Goal: Task Accomplishment & Management: Complete application form

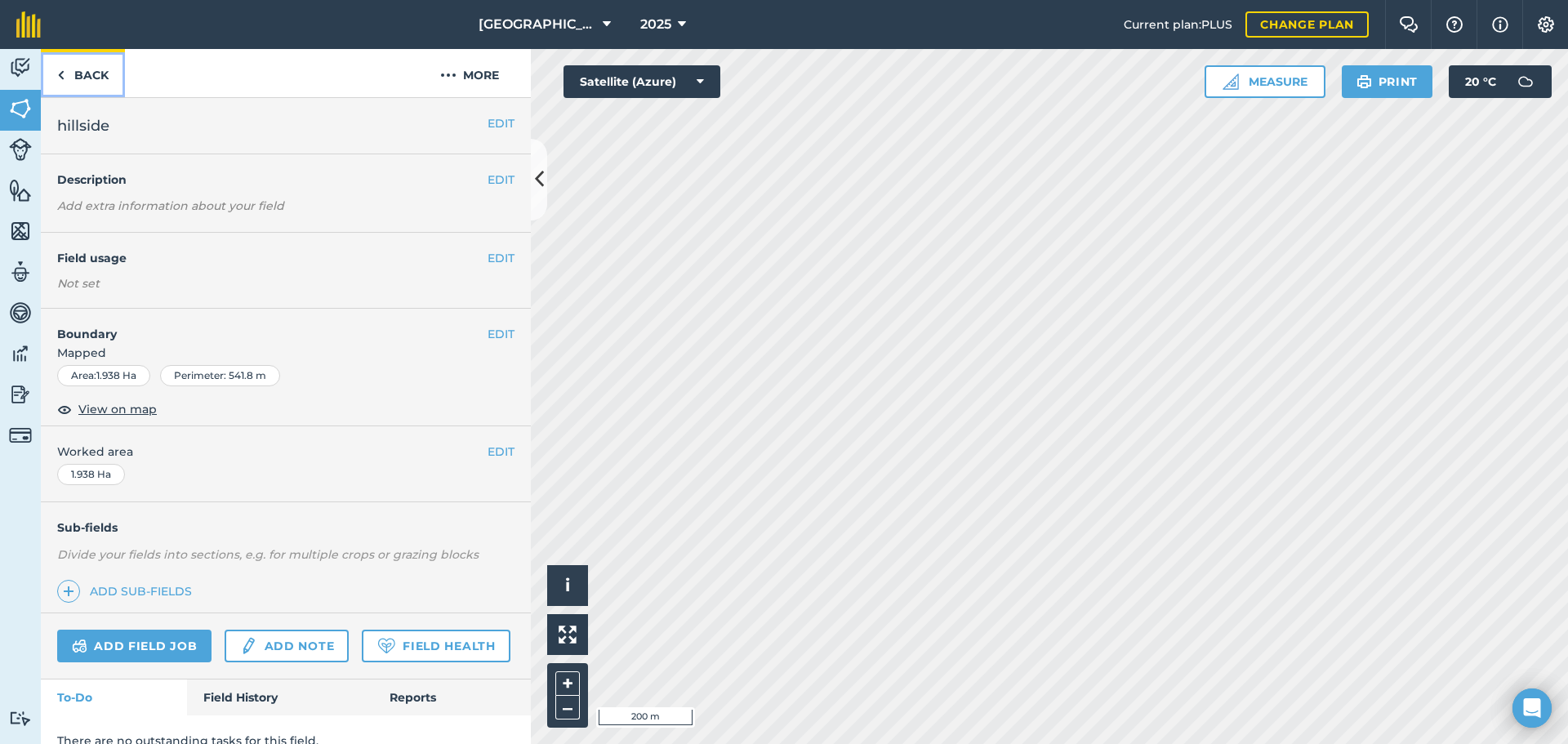
click at [102, 76] on link "Back" at bounding box center [82, 73] width 84 height 48
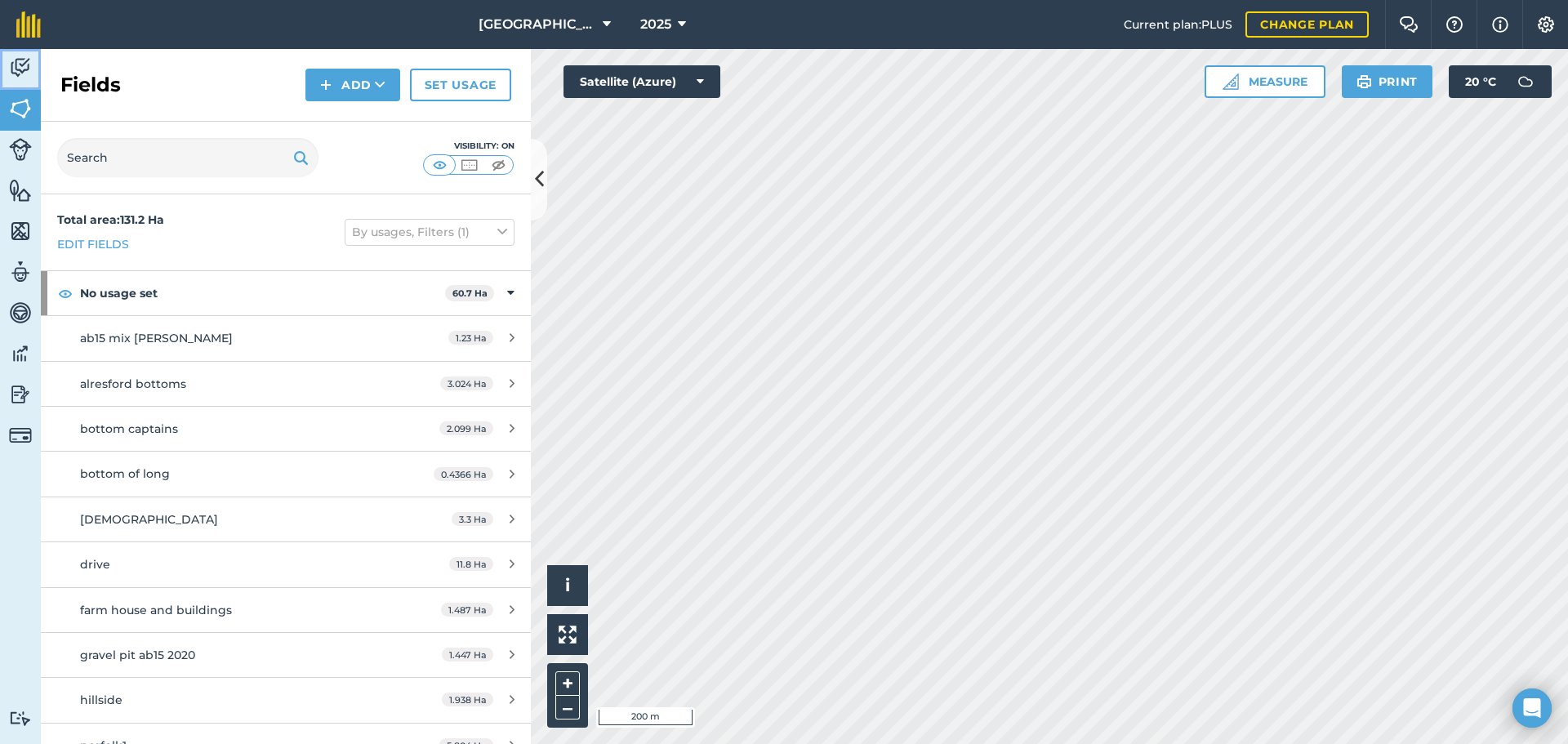
click at [25, 66] on img at bounding box center [20, 67] width 23 height 25
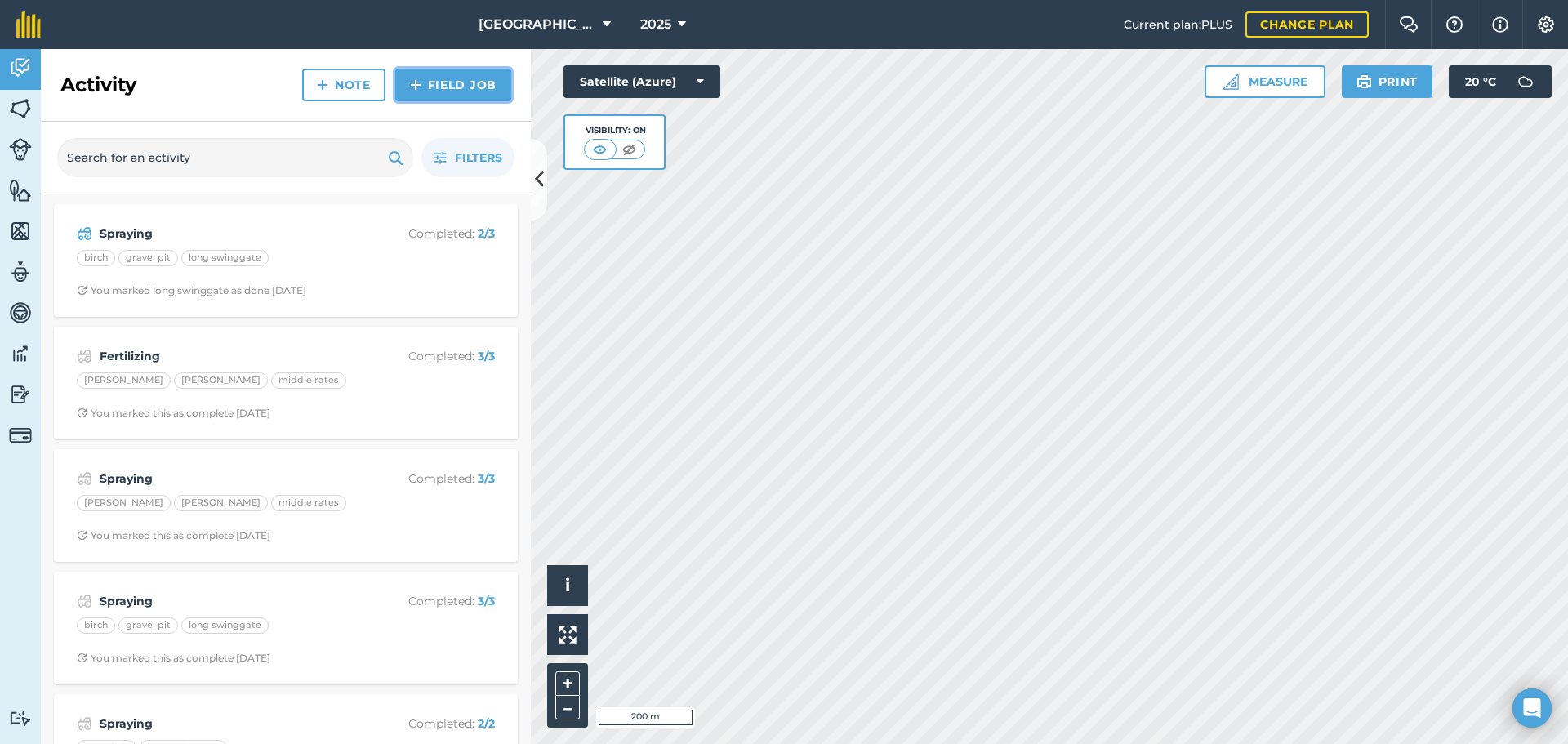
click at [469, 83] on link "Field Job" at bounding box center [454, 85] width 116 height 33
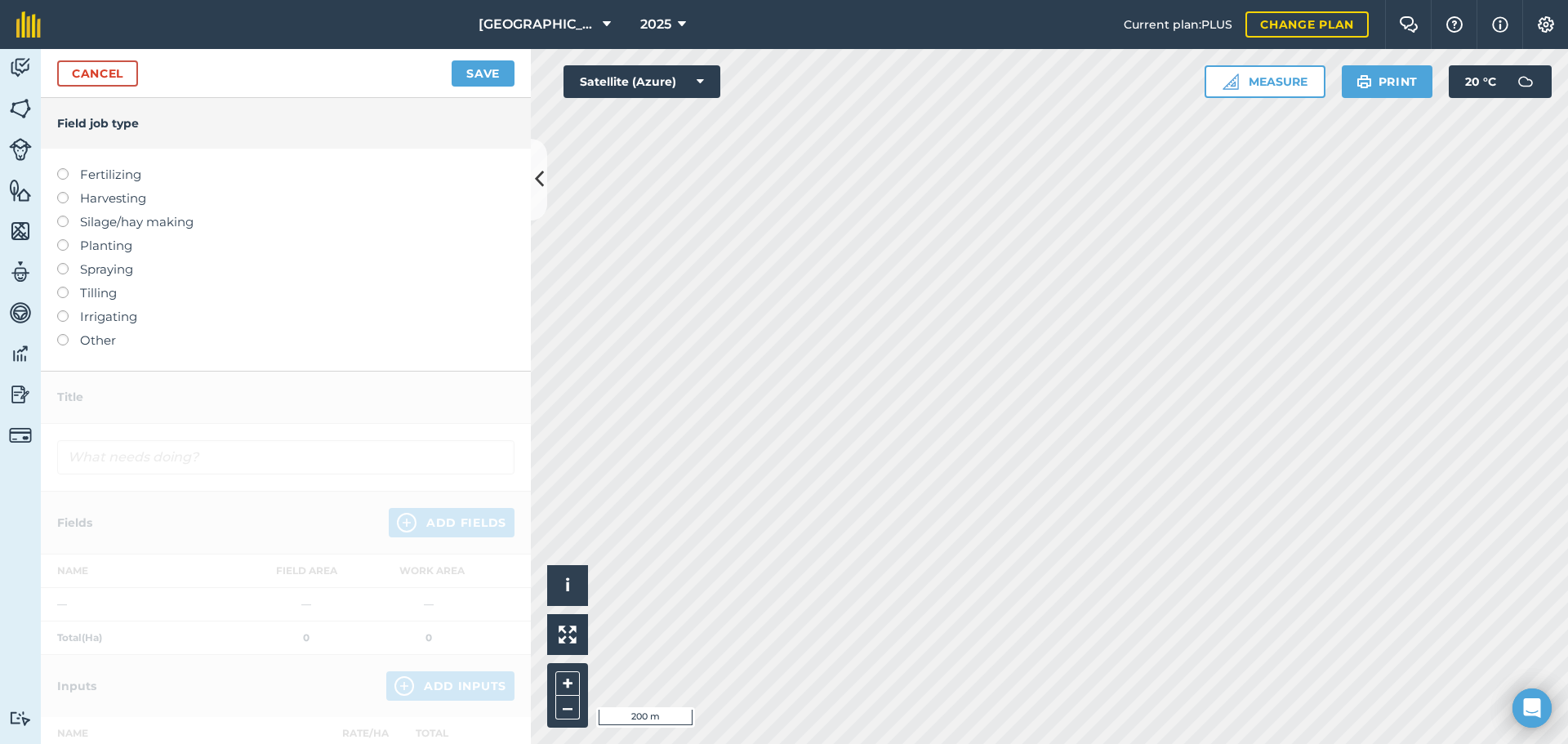
click at [64, 262] on label at bounding box center [68, 262] width 23 height 0
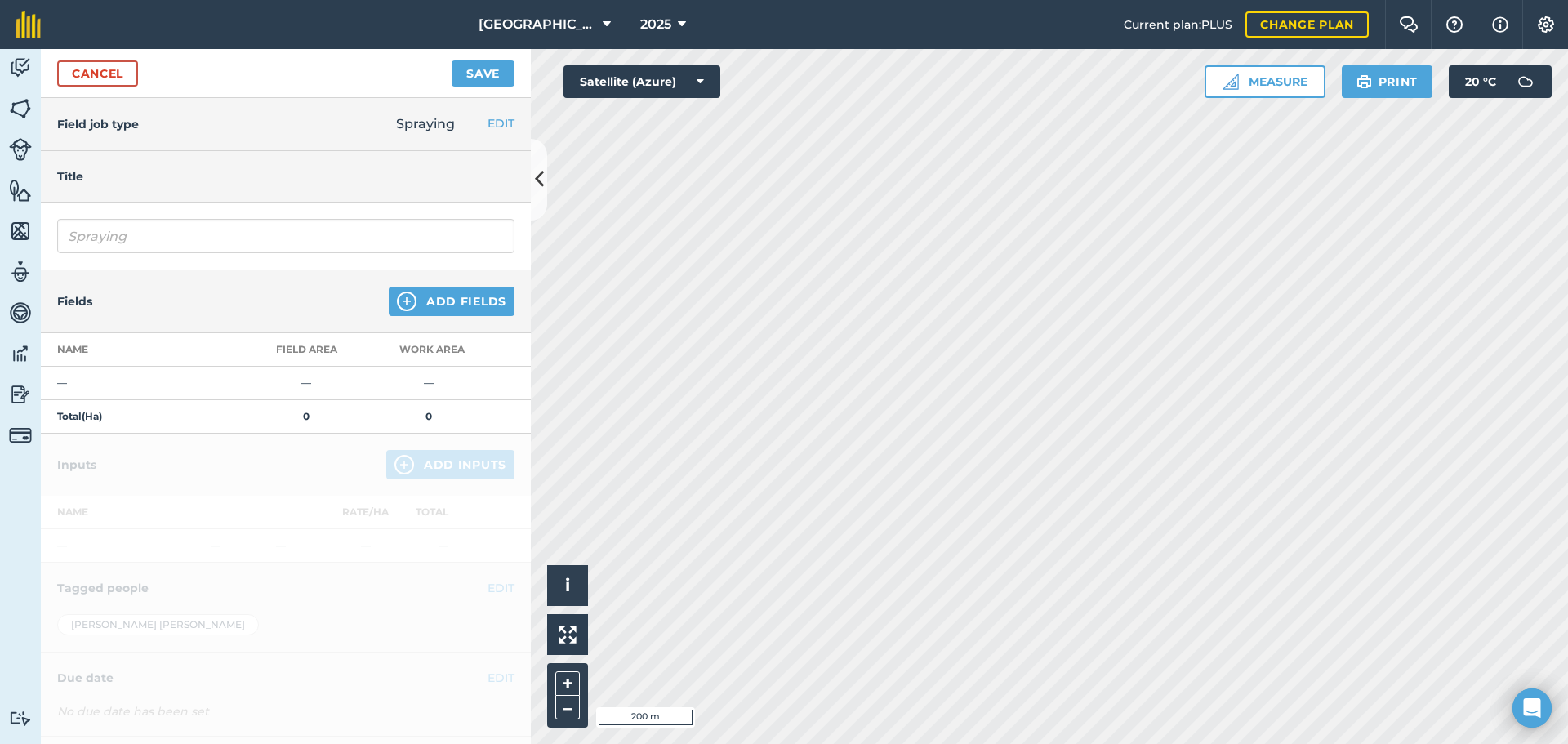
type input "Spraying"
click at [154, 239] on input "Spraying" at bounding box center [285, 236] width 457 height 35
click at [443, 303] on button "Add Fields" at bounding box center [451, 301] width 125 height 30
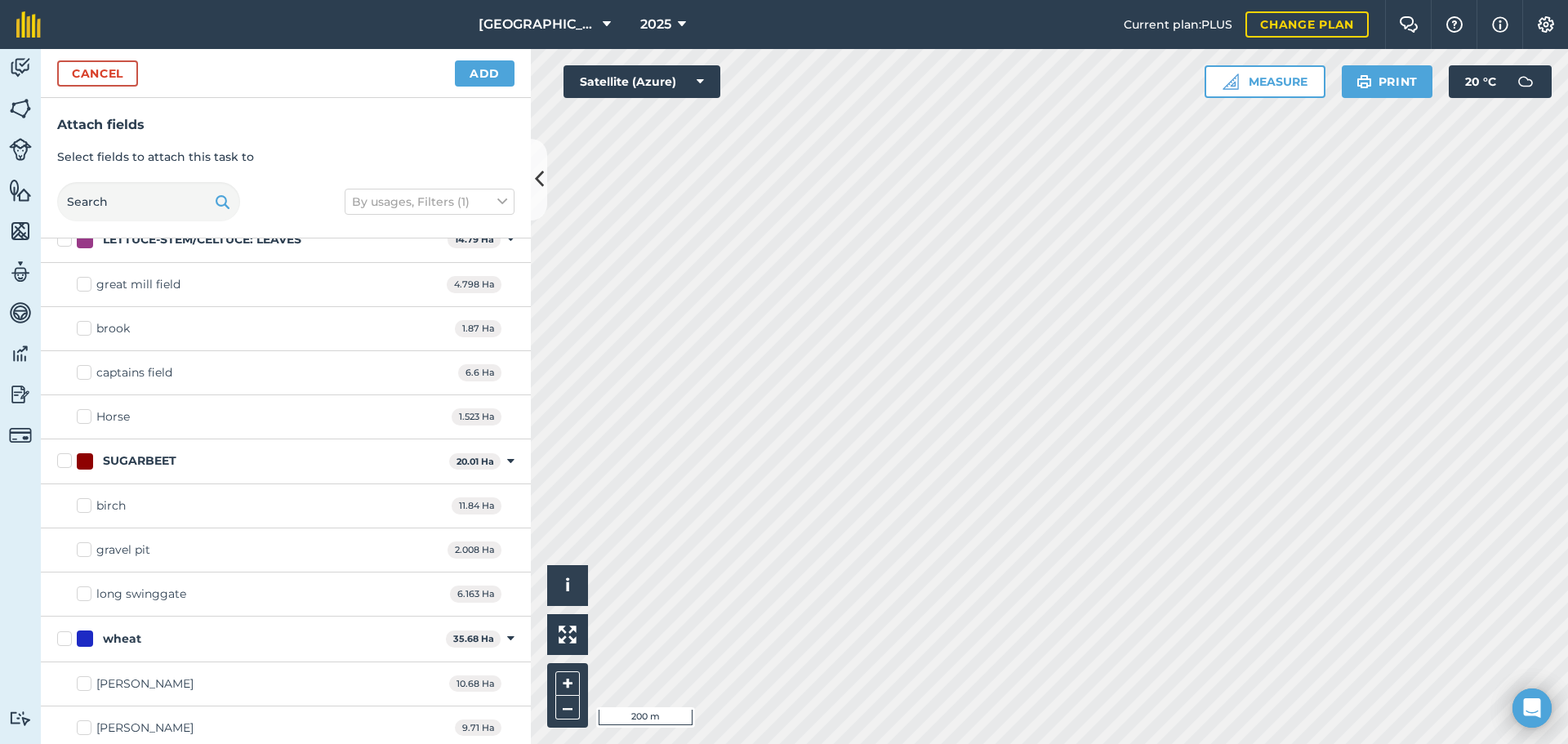
scroll to position [1263, 0]
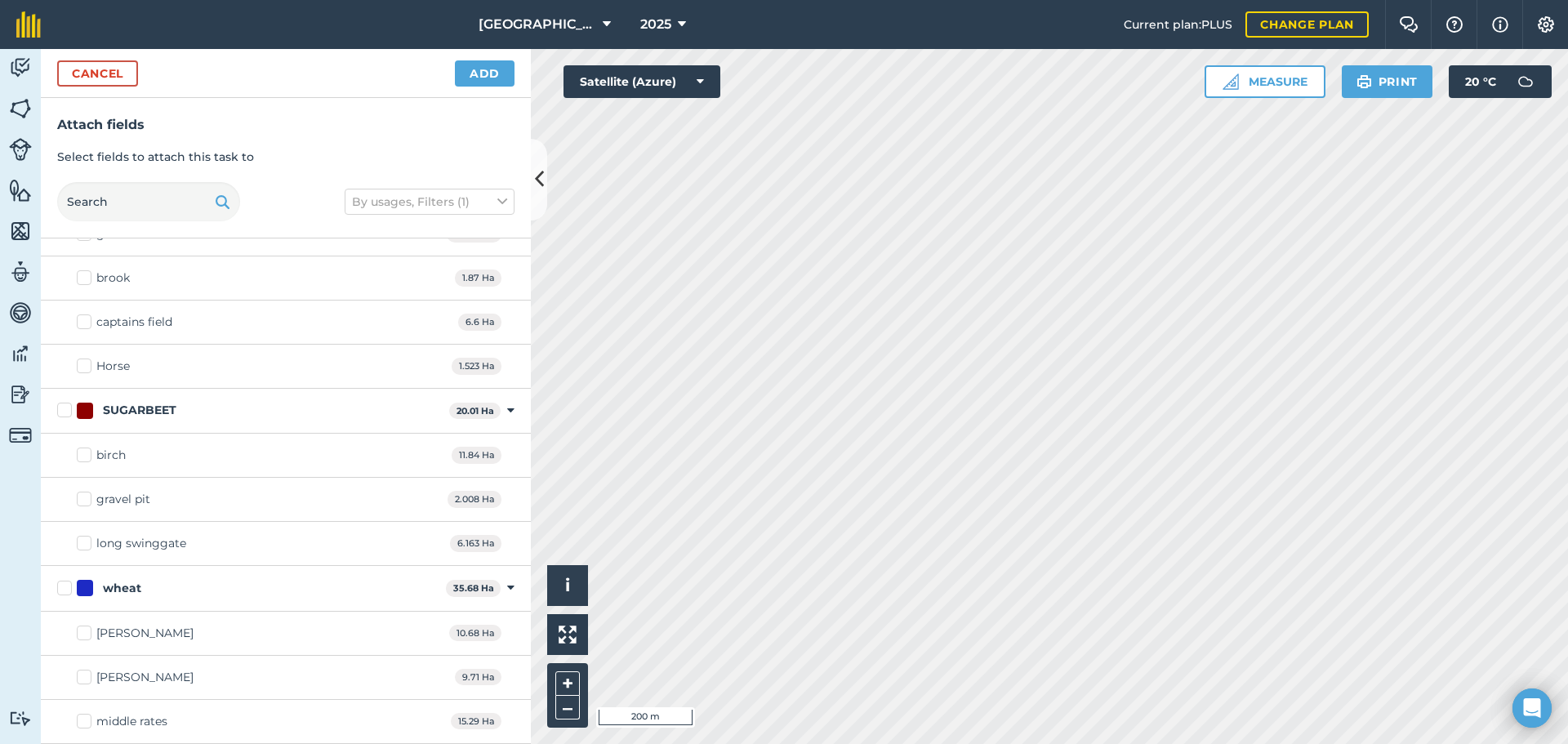
click at [80, 679] on label "holly" at bounding box center [135, 677] width 116 height 17
click at [80, 679] on input "holly" at bounding box center [82, 674] width 11 height 11
checkbox input "true"
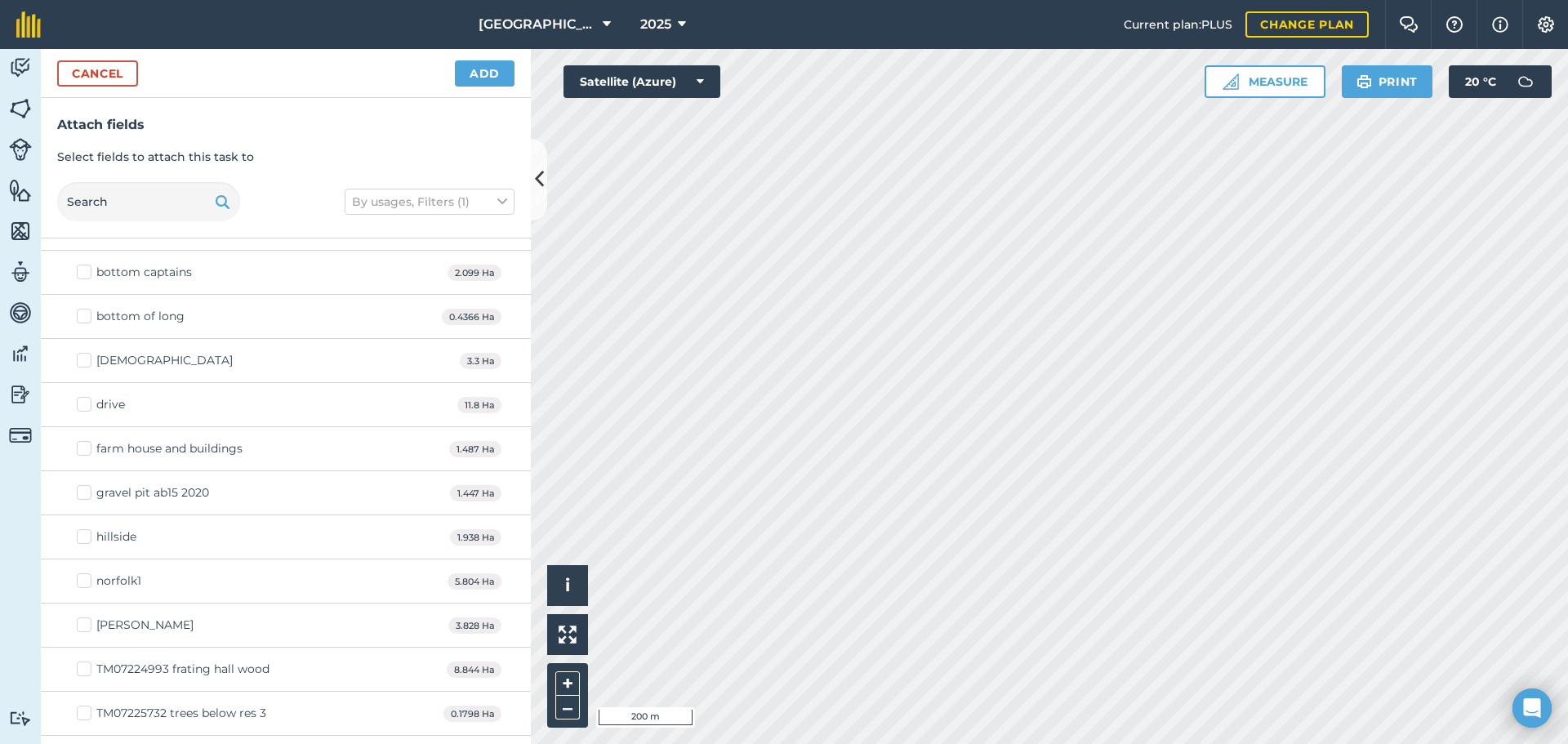
scroll to position [120, 0]
click at [84, 408] on label "drive" at bounding box center [101, 405] width 48 height 17
click at [84, 408] on input "drive" at bounding box center [82, 402] width 11 height 11
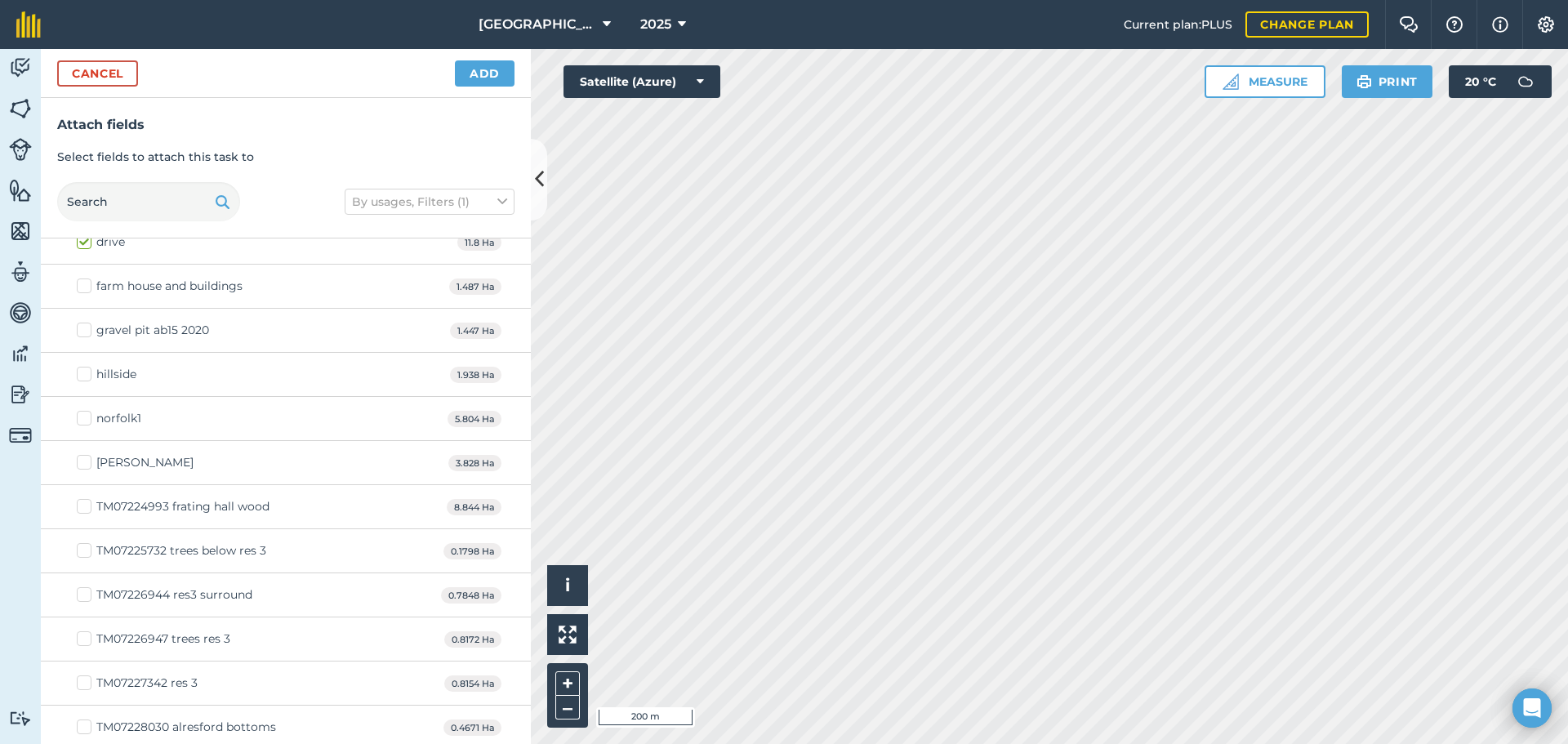
click at [85, 242] on label "drive" at bounding box center [101, 242] width 48 height 17
click at [85, 242] on input "drive" at bounding box center [82, 239] width 11 height 11
checkbox input "false"
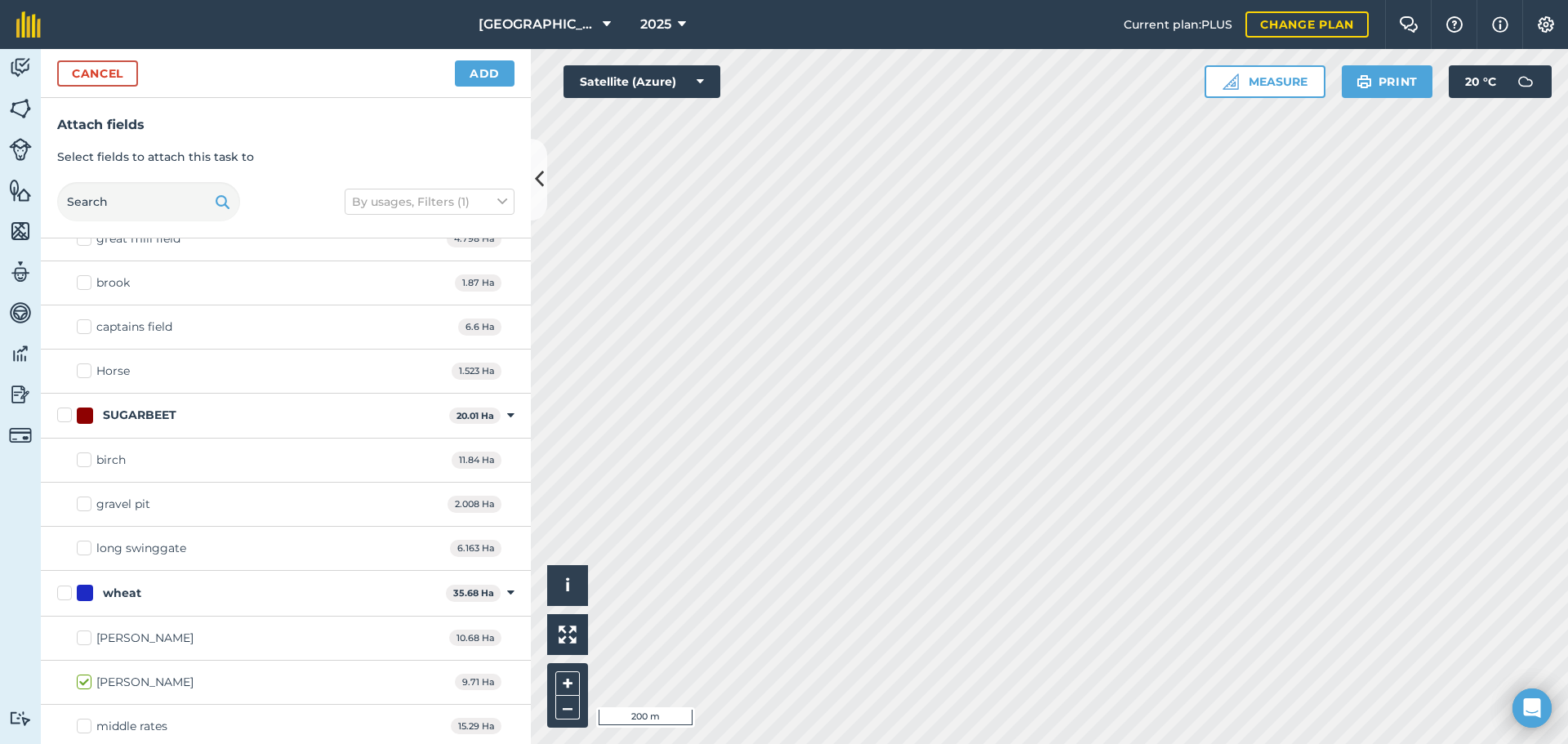
scroll to position [1263, 0]
click at [88, 630] on label "brakey" at bounding box center [135, 632] width 116 height 17
click at [88, 630] on input "brakey" at bounding box center [82, 630] width 11 height 11
checkbox input "true"
click at [501, 76] on button "Add" at bounding box center [485, 73] width 59 height 26
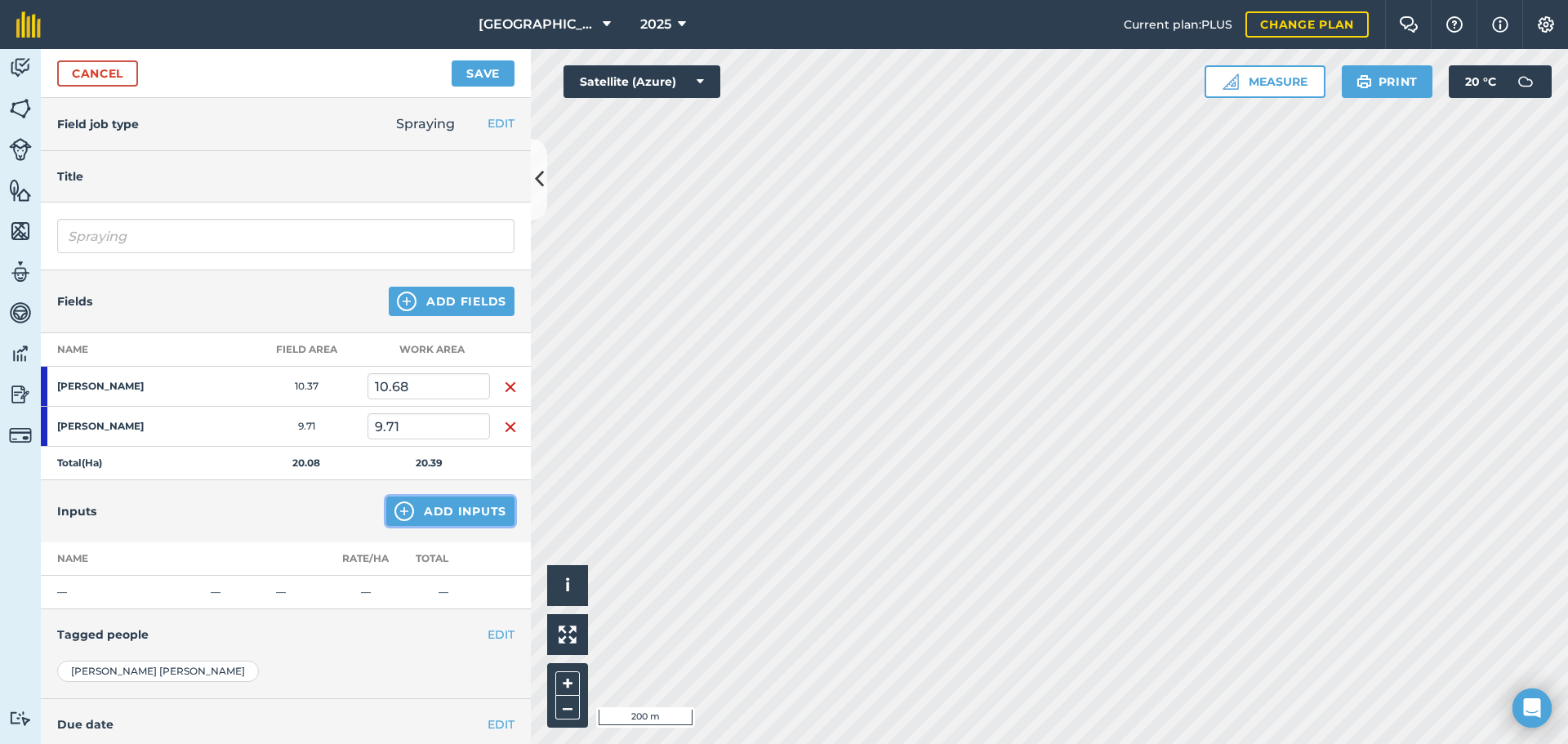
click at [469, 522] on button "Add Inputs" at bounding box center [450, 511] width 128 height 30
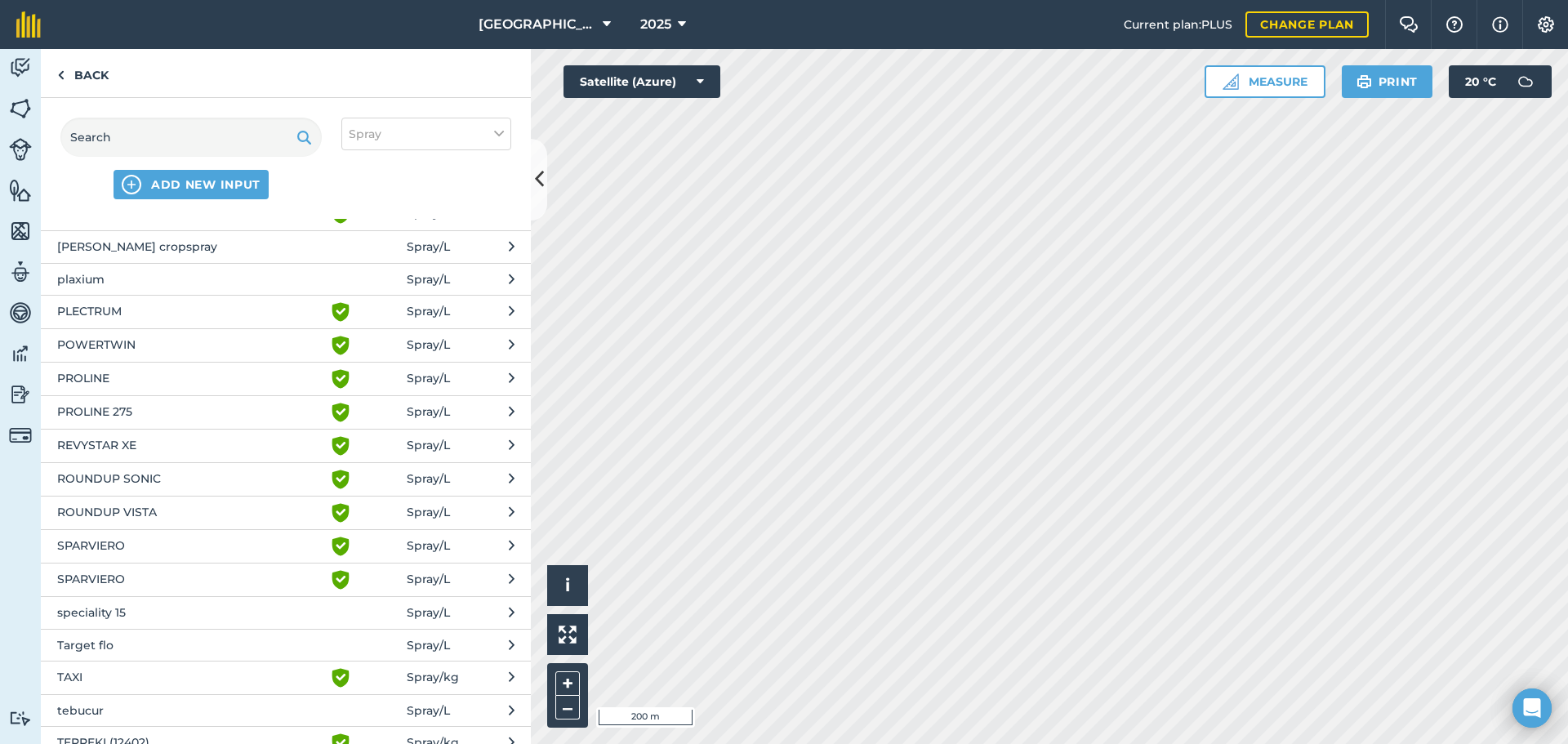
scroll to position [898, 0]
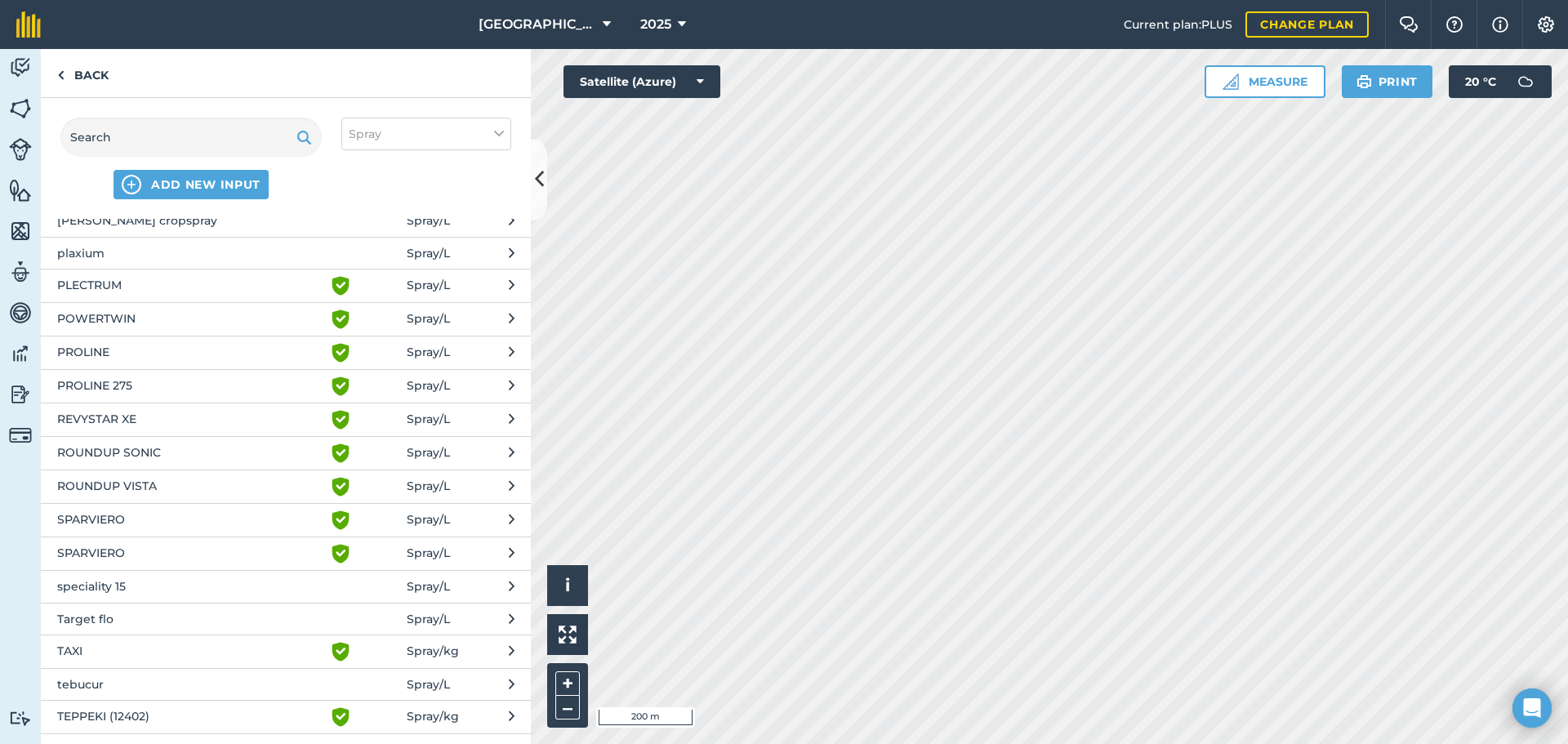
click at [154, 452] on span "ROUNDUP SONIC" at bounding box center [190, 453] width 267 height 20
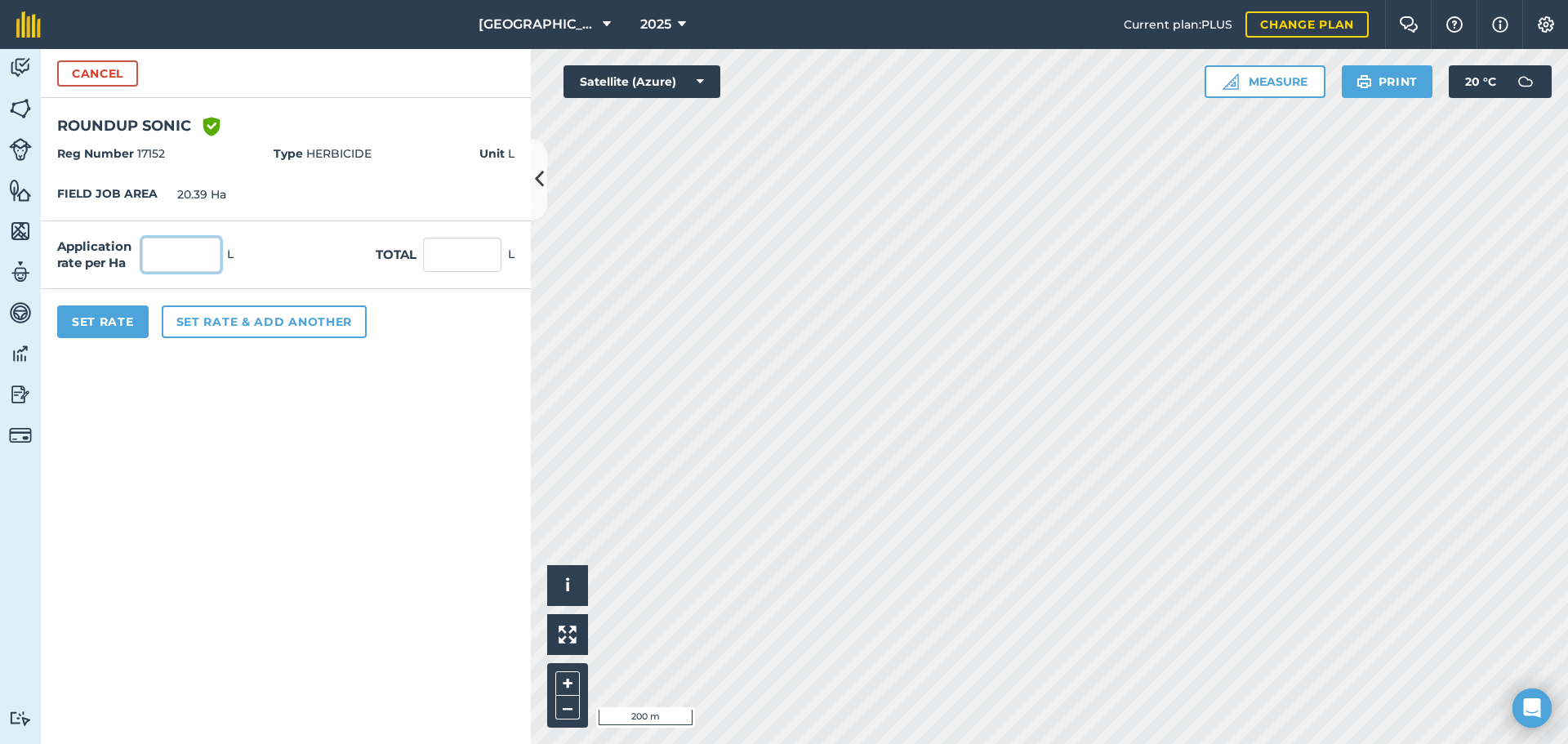
click at [191, 260] on input "text" at bounding box center [181, 255] width 78 height 35
type input "2.5"
type input "50.975"
click at [114, 330] on button "Set Rate" at bounding box center [103, 321] width 92 height 33
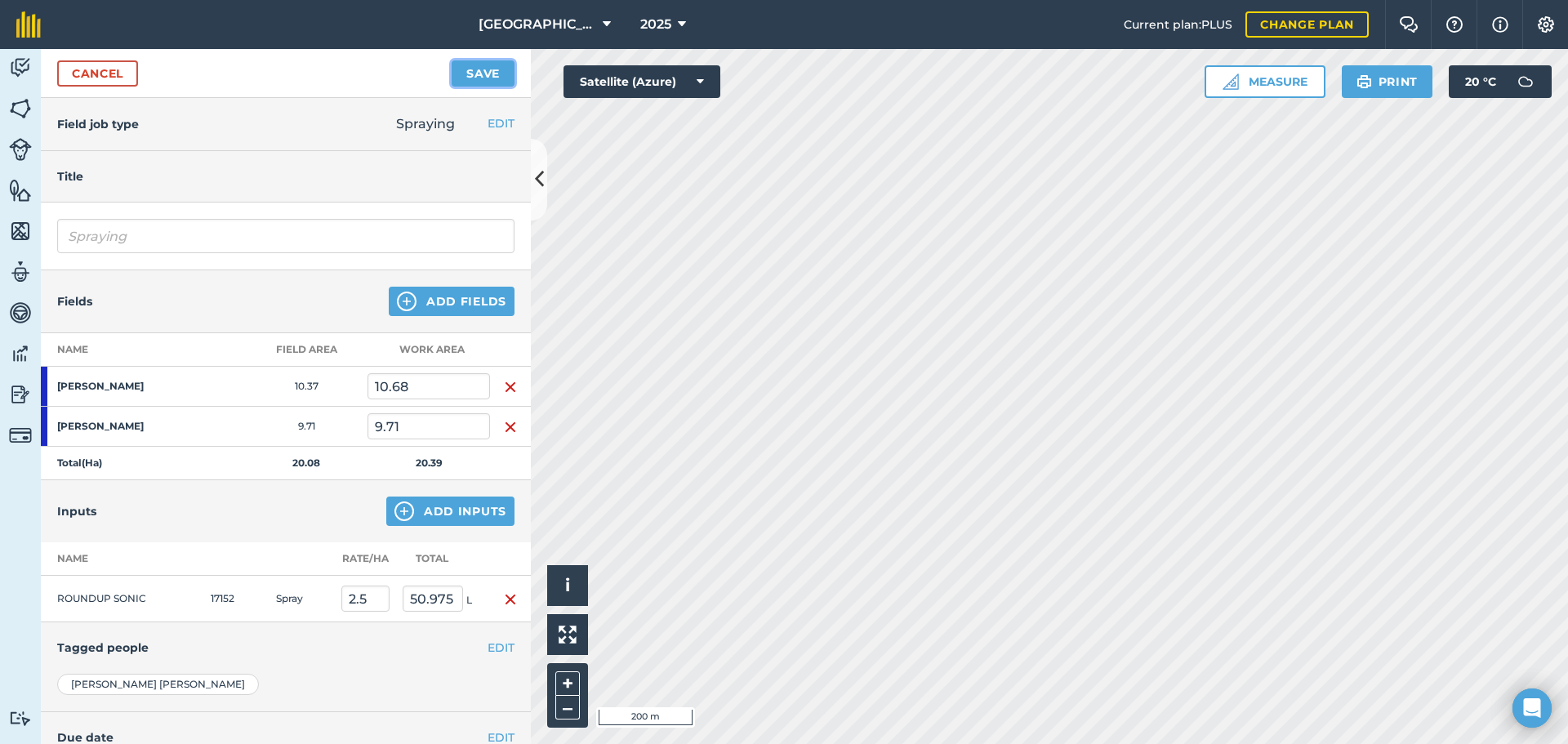
click at [489, 77] on button "Save" at bounding box center [484, 73] width 63 height 26
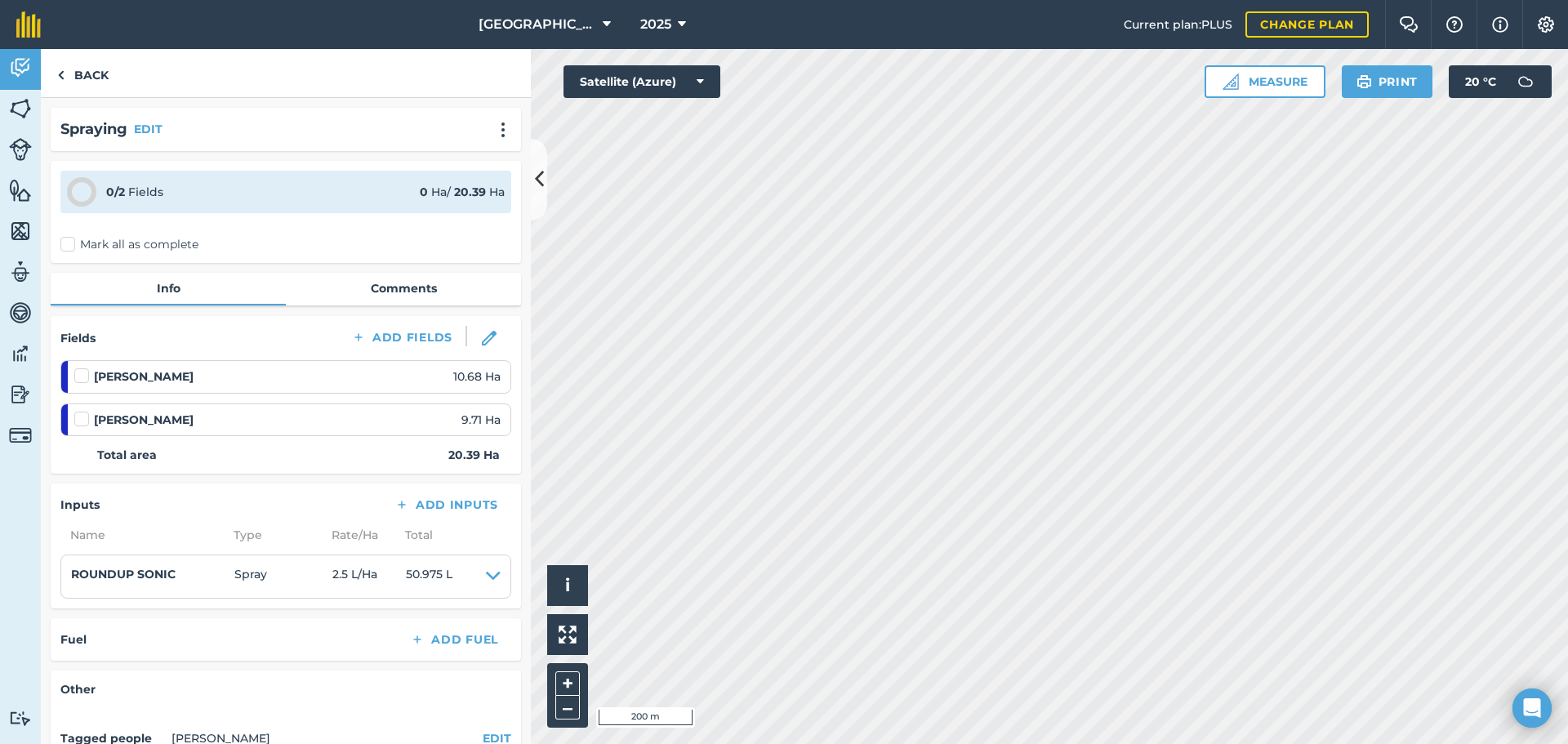
click at [81, 367] on label at bounding box center [84, 367] width 20 height 0
click at [81, 376] on input "checkbox" at bounding box center [79, 372] width 11 height 11
checkbox input "false"
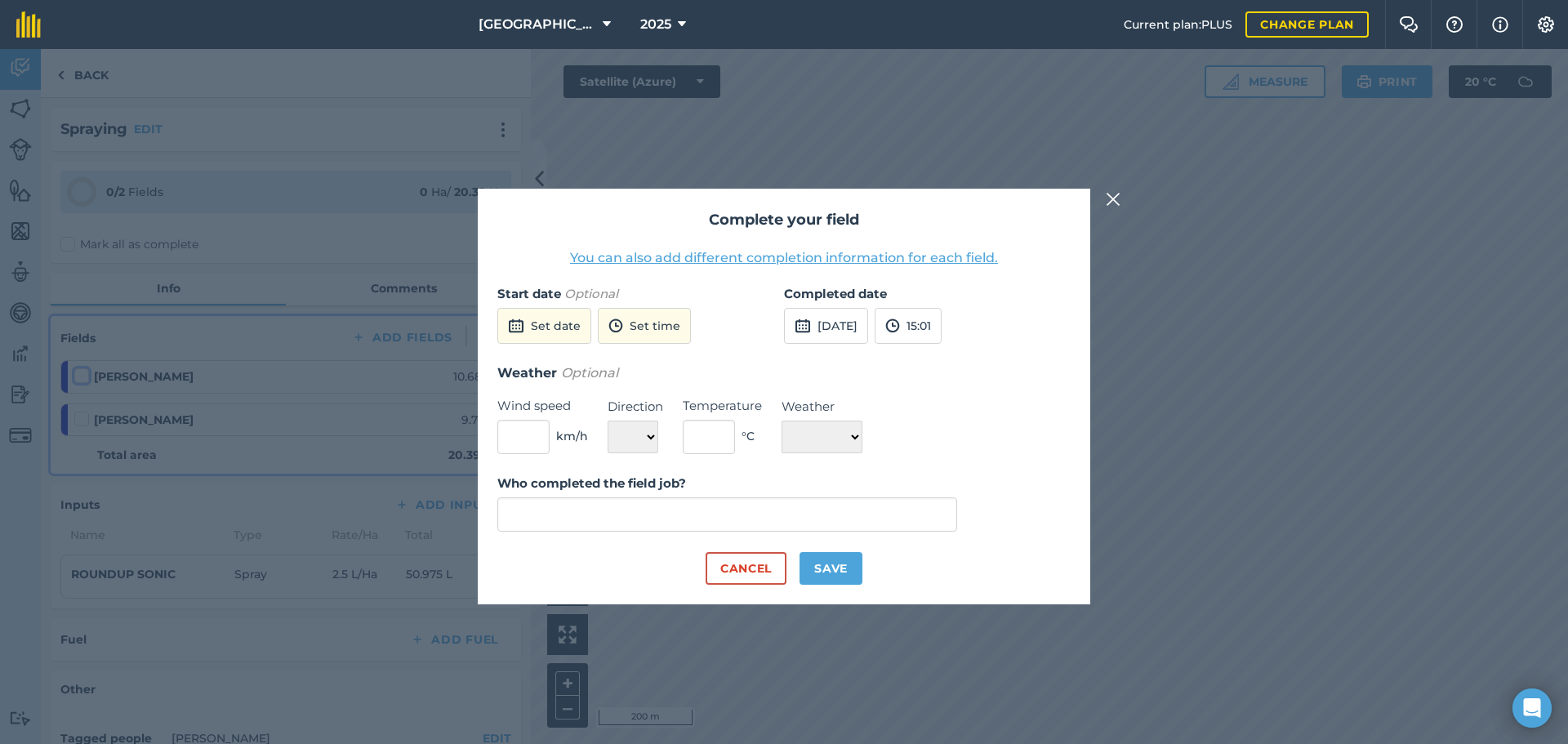
type input "Michael Thomas"
click at [831, 571] on button "Save" at bounding box center [831, 567] width 63 height 33
checkbox input "true"
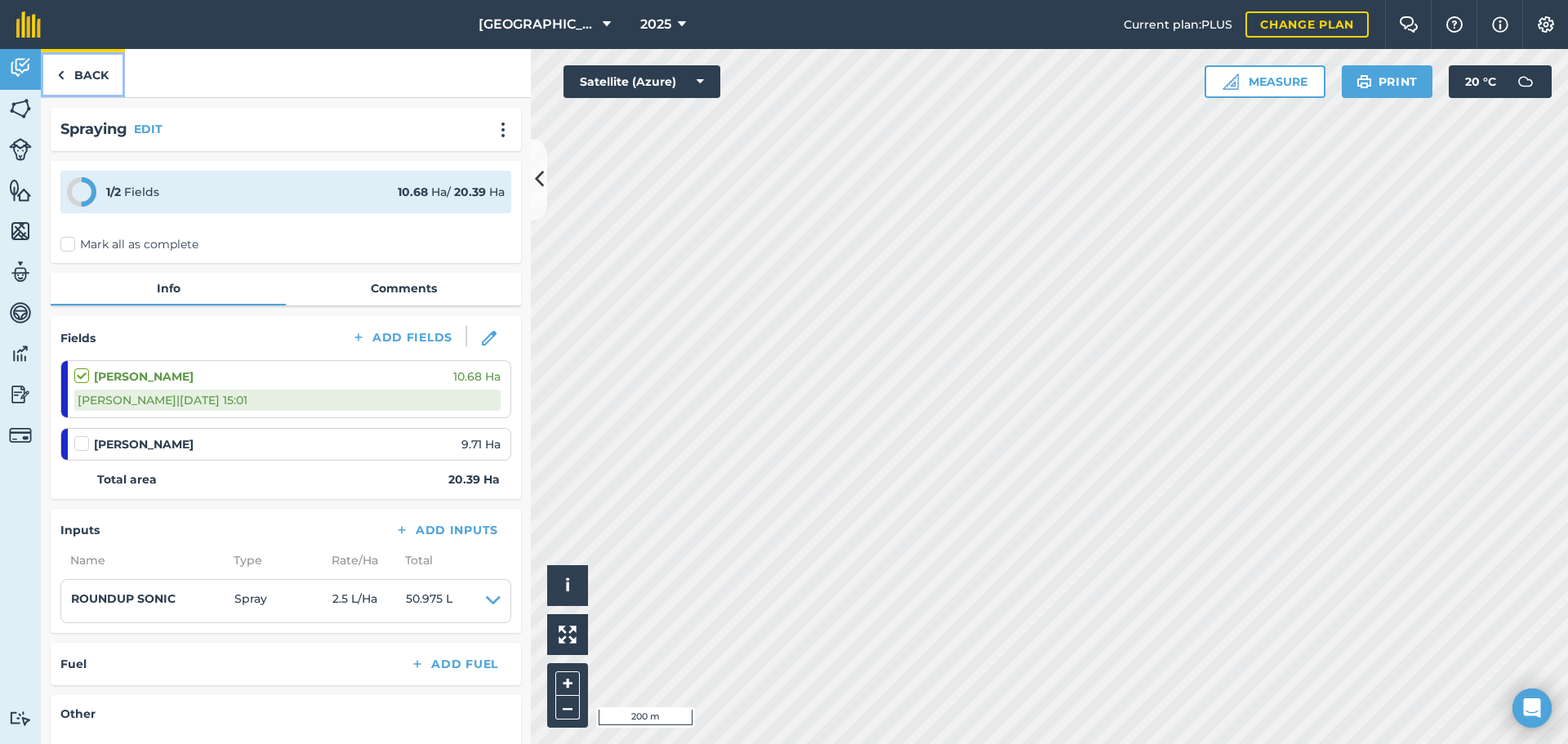
click at [102, 73] on link "Back" at bounding box center [82, 73] width 84 height 48
